Goal: Find specific page/section: Find specific page/section

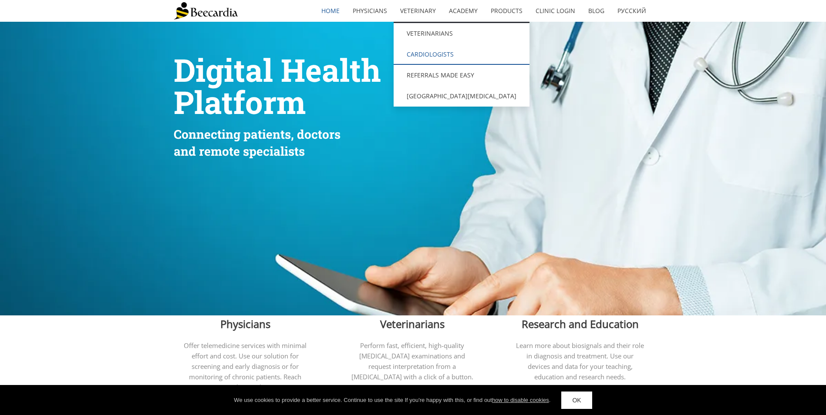
click at [438, 53] on link "Cardiologists" at bounding box center [462, 54] width 136 height 21
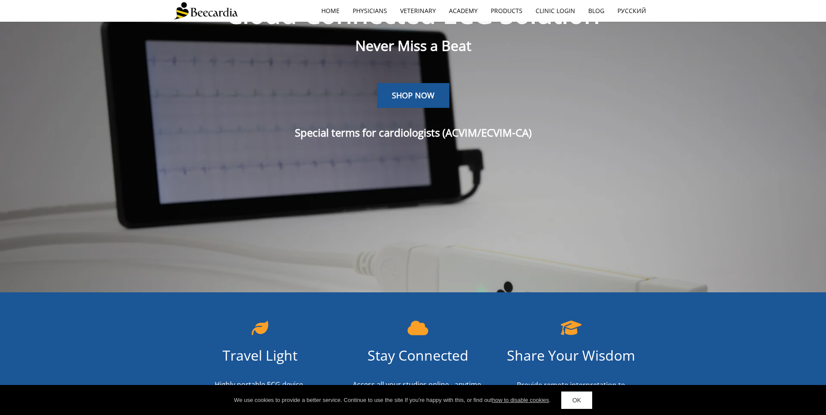
scroll to position [109, 0]
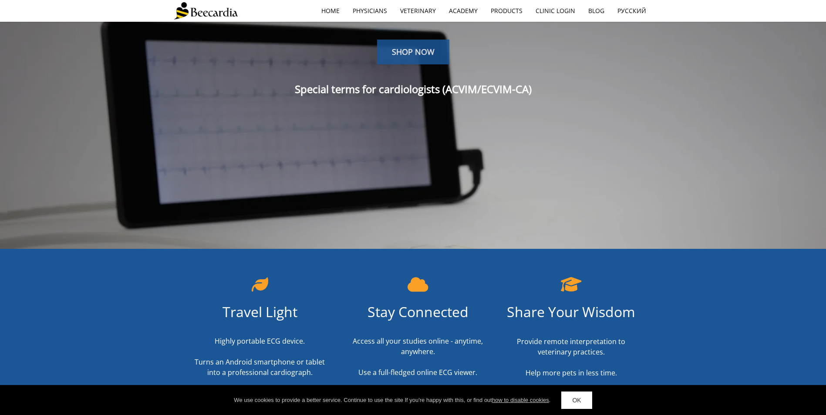
click at [401, 52] on span "SHOP NOW" at bounding box center [413, 52] width 43 height 10
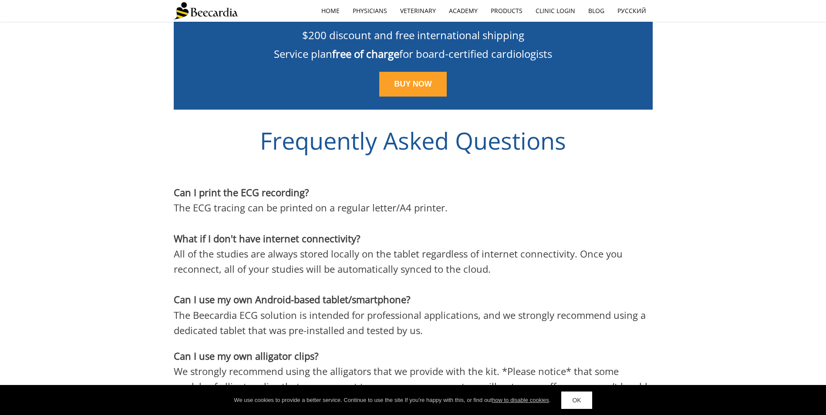
scroll to position [2319, 0]
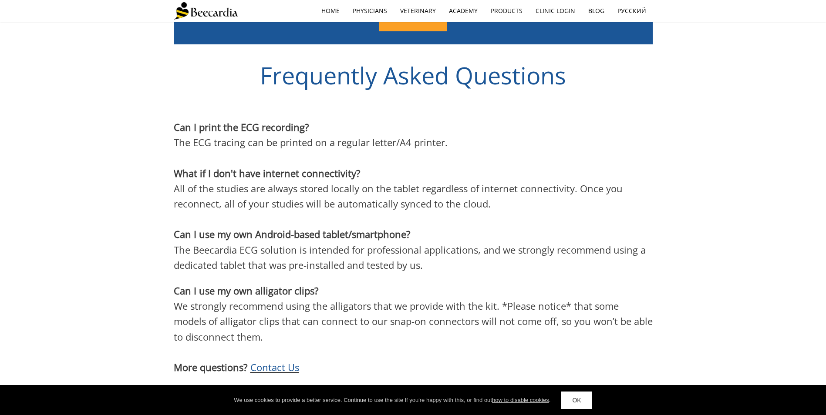
scroll to position [22, 0]
